Goal: Information Seeking & Learning: Learn about a topic

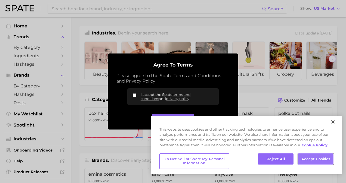
click at [324, 160] on button "Accept Cookies" at bounding box center [315, 159] width 35 height 11
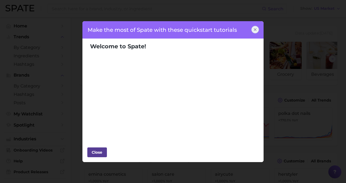
click at [97, 152] on div "Close" at bounding box center [97, 153] width 16 height 8
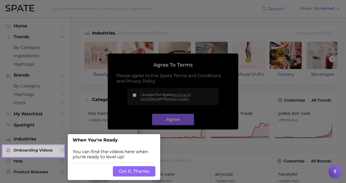
click at [130, 172] on button "Got It, Thanks" at bounding box center [134, 172] width 42 height 10
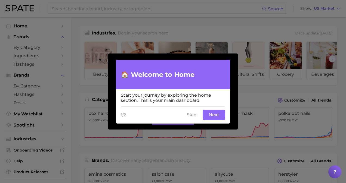
click at [194, 115] on button "Skip" at bounding box center [192, 115] width 16 height 10
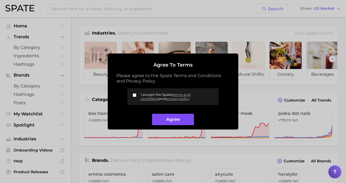
click at [178, 120] on button "Agree" at bounding box center [173, 120] width 42 height 12
click at [134, 96] on input "I accept the Spate terms and conditions and privacy policy" at bounding box center [135, 96] width 4 height 4
checkbox input "true"
click at [163, 119] on button "Agree" at bounding box center [173, 120] width 42 height 12
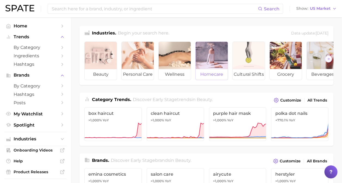
click at [213, 65] on div at bounding box center [212, 55] width 32 height 27
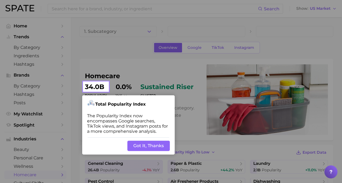
click at [134, 150] on button "Got It, Thanks" at bounding box center [148, 146] width 42 height 10
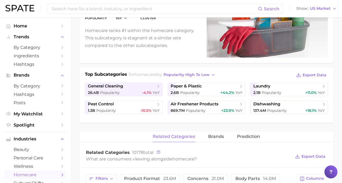
scroll to position [78, 0]
click at [78, 138] on main "1. Subcategory Overview Google TikTok Instagram homecare Popularity 34.0b YoY 0…" at bounding box center [206, 179] width 271 height 479
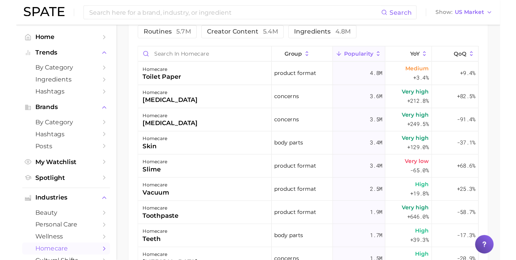
scroll to position [247, 0]
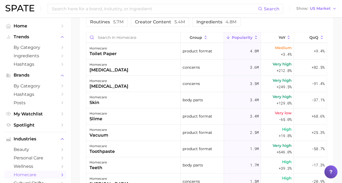
click at [78, 138] on main "1. Subcategory Overview Google TikTok Instagram homecare Popularity 34.0b YoY 0…" at bounding box center [206, 9] width 271 height 479
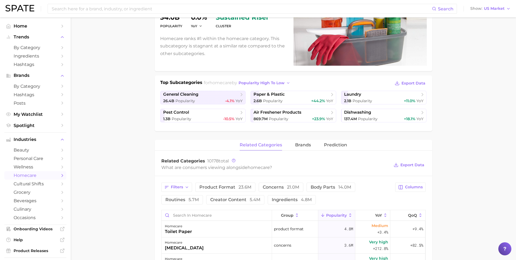
scroll to position [0, 0]
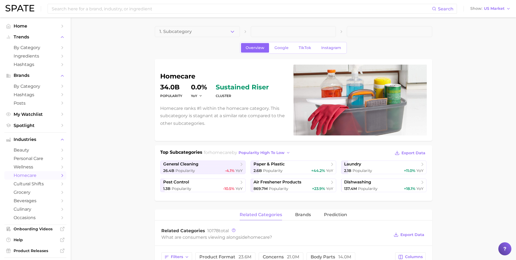
drag, startPoint x: 503, startPoint y: 104, endPoint x: 446, endPoint y: 64, distance: 69.8
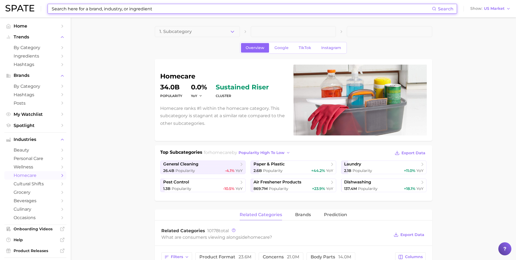
click at [127, 9] on input at bounding box center [241, 8] width 381 height 9
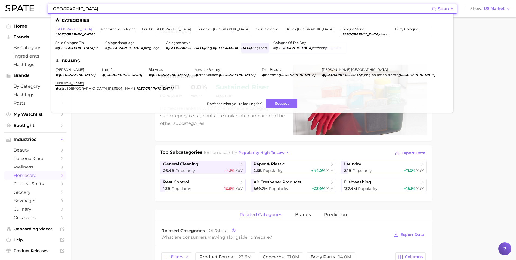
type input "[GEOGRAPHIC_DATA]"
click at [58, 30] on link "[GEOGRAPHIC_DATA]" at bounding box center [74, 29] width 37 height 4
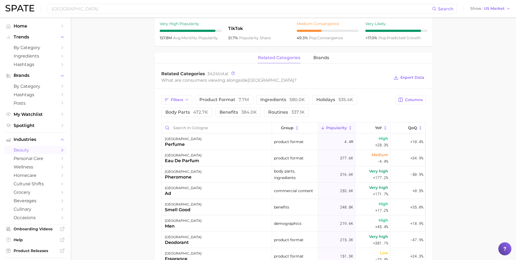
click at [346, 168] on main "1. fragrance 2. personal fragrance 3. perfume products 4. cologne Overview Goog…" at bounding box center [294, 108] width 446 height 616
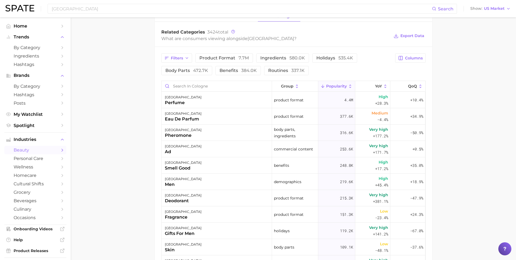
scroll to position [272, 0]
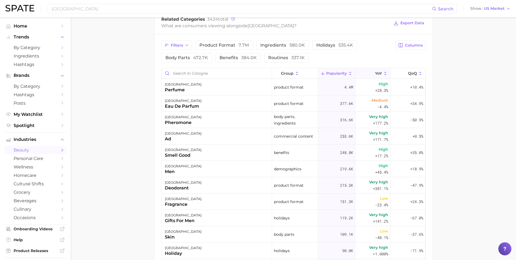
click at [346, 74] on icon at bounding box center [385, 73] width 5 height 5
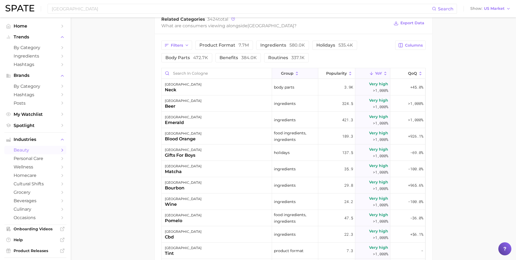
click at [299, 75] on button "group" at bounding box center [295, 73] width 46 height 11
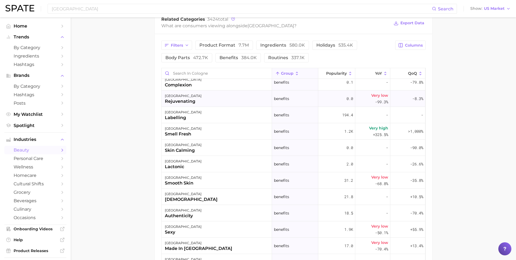
scroll to position [2614, 0]
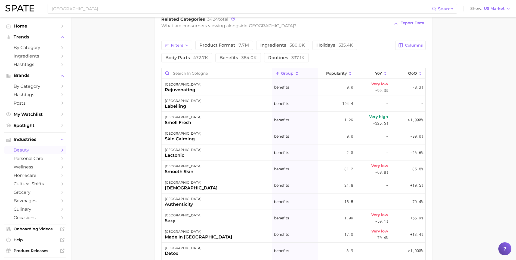
click at [346, 166] on main "1. fragrance 2. personal fragrance 3. perfume products 4. cologne Overview Goog…" at bounding box center [294, 53] width 446 height 616
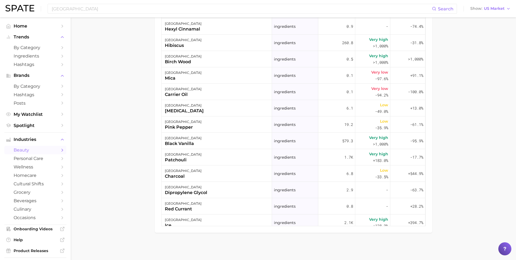
scroll to position [31457, 0]
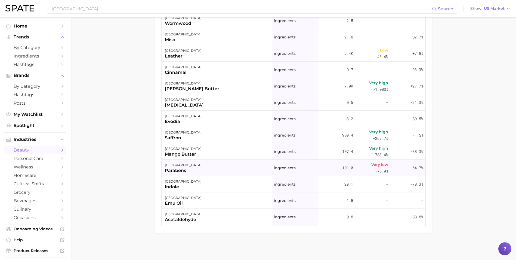
scroll to position [32818, 0]
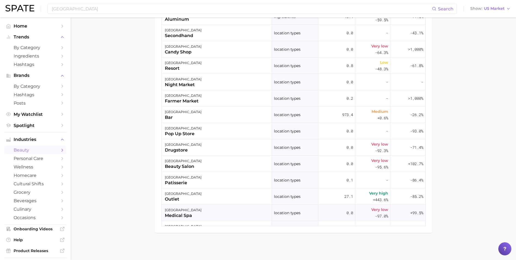
scroll to position [33608, 0]
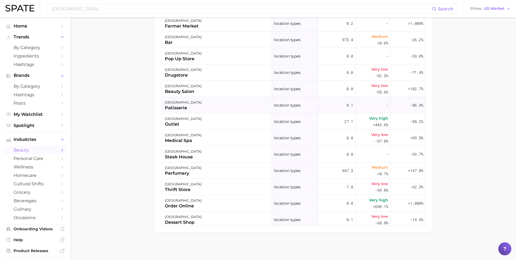
scroll to position [33662, 0]
